Goal: Information Seeking & Learning: Learn about a topic

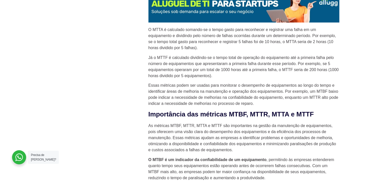
scroll to position [503, 0]
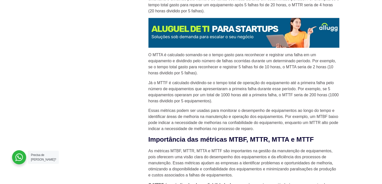
drag, startPoint x: 201, startPoint y: 75, endPoint x: 216, endPoint y: 132, distance: 59.1
click at [157, 60] on p "O MTTA é calculado somando-se o tempo gasto para reconhecer e registrar uma fal…" at bounding box center [244, 64] width 191 height 24
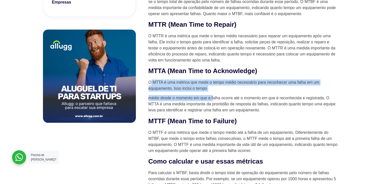
drag, startPoint x: 150, startPoint y: 80, endPoint x: 223, endPoint y: 98, distance: 74.8
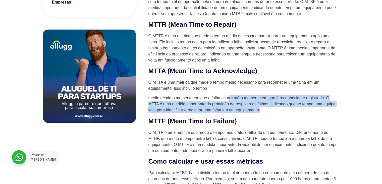
click at [264, 110] on p "médio desde o momento em que a falha ocorre até o momento em que é reconhecida …" at bounding box center [244, 104] width 191 height 18
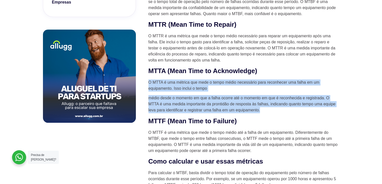
drag, startPoint x: 262, startPoint y: 110, endPoint x: 149, endPoint y: 83, distance: 116.7
copy div "O MTTA é uma métrica que mede o tempo médio necessário para reconhecer uma falh…"
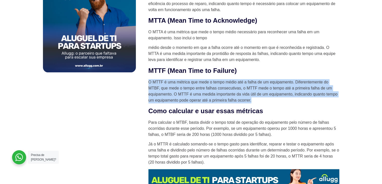
drag, startPoint x: 260, startPoint y: 100, endPoint x: 148, endPoint y: 82, distance: 113.8
copy p "O MTTF é uma métrica que mede o tempo médio até a falha de um equipamento. Dife…"
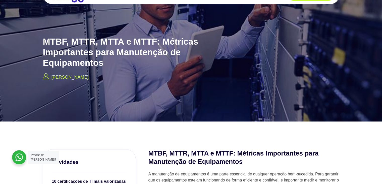
scroll to position [0, 0]
